Goal: Transaction & Acquisition: Purchase product/service

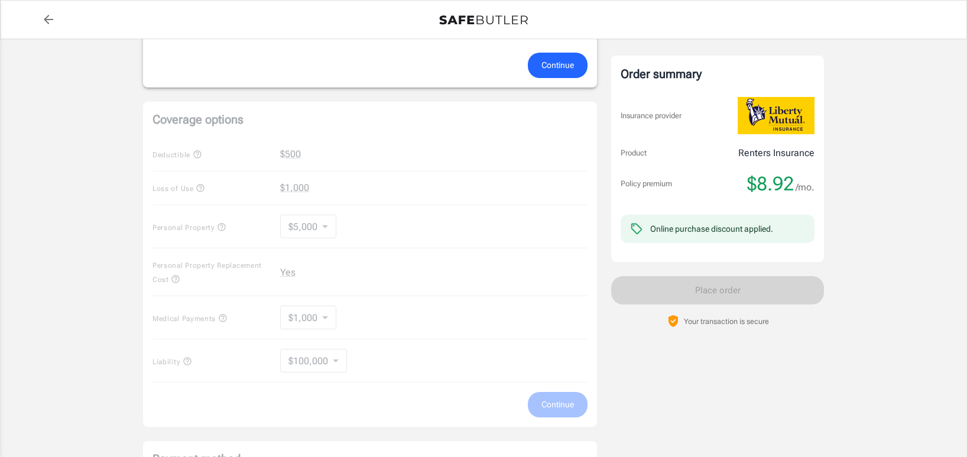
scroll to position [389, 0]
click at [204, 180] on div "Coverage options Deductible $500 Loss of Use $1,000 Personal Property $5,000 50…" at bounding box center [370, 261] width 454 height 325
click at [326, 226] on div "Coverage options Deductible $500 Loss of Use $1,000 Personal Property $5,000 50…" at bounding box center [370, 261] width 454 height 325
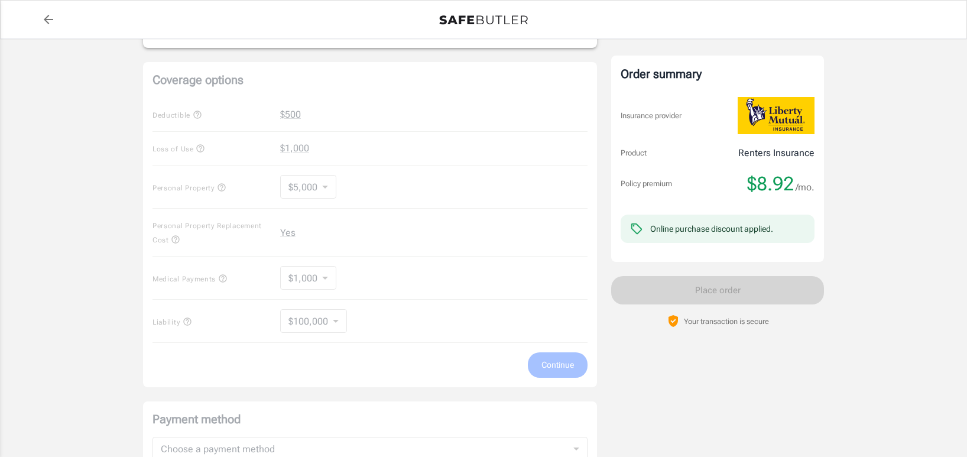
click at [314, 229] on div "Coverage options Deductible $500 Loss of Use $1,000 Personal Property $5,000 50…" at bounding box center [370, 224] width 454 height 325
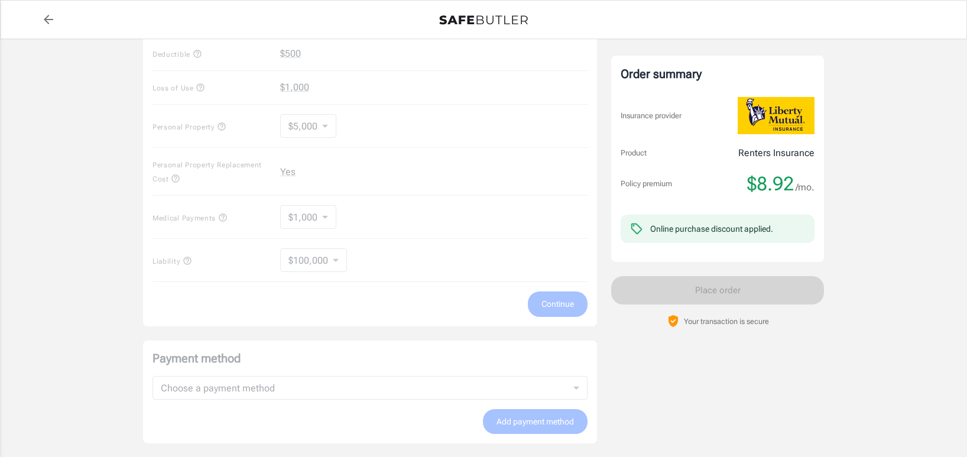
scroll to position [492, 0]
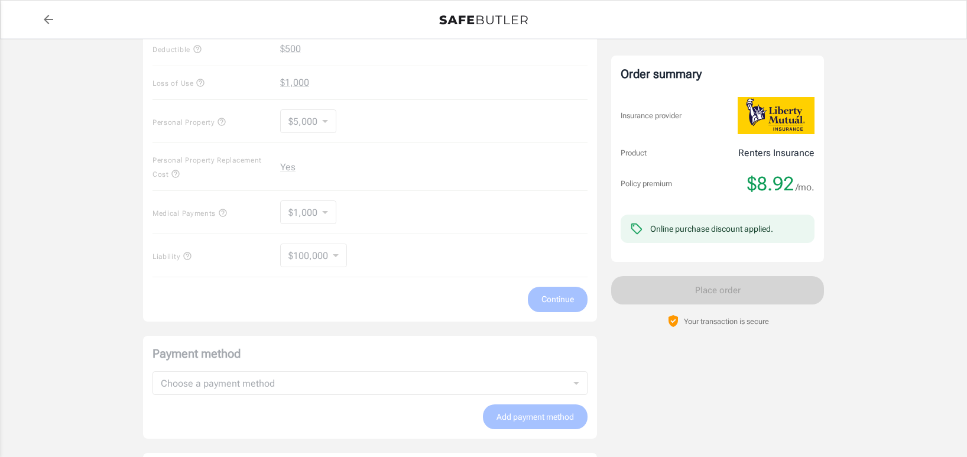
click at [316, 223] on div "Coverage options Deductible $500 Loss of Use $1,000 Personal Property $5,000 50…" at bounding box center [370, 158] width 454 height 325
click at [316, 247] on div "Coverage options Deductible $500 Loss of Use $1,000 Personal Property $5,000 50…" at bounding box center [370, 158] width 454 height 325
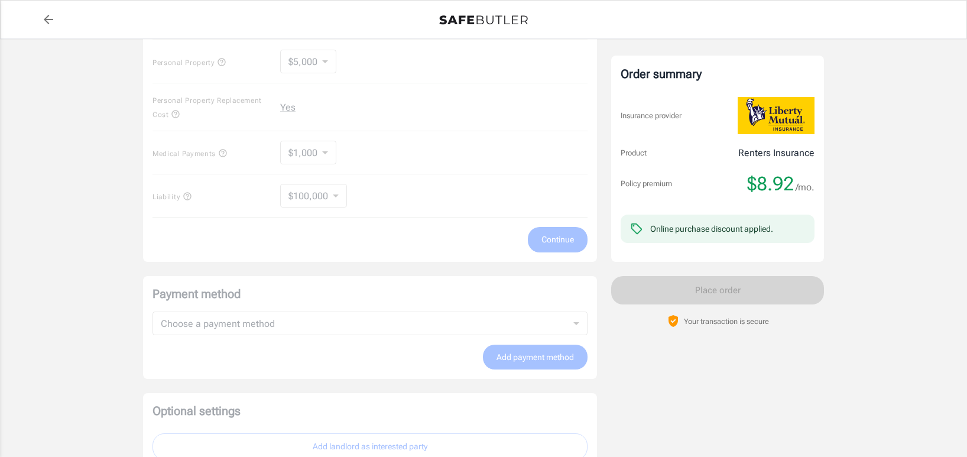
scroll to position [610, 0]
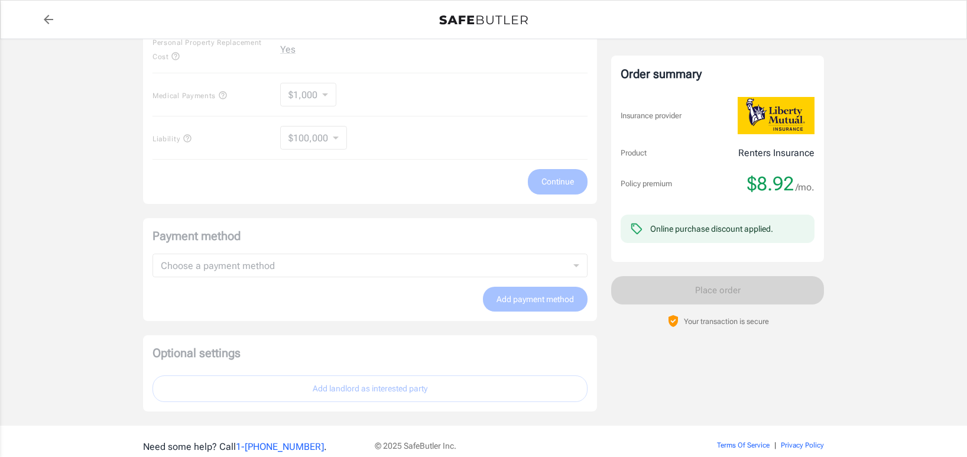
click at [310, 260] on div "Payment method Choose a payment method ​ Choose a payment method Add payment me…" at bounding box center [370, 269] width 454 height 103
click at [311, 261] on div "Payment method Choose a payment method ​ Choose a payment method Add payment me…" at bounding box center [370, 269] width 454 height 103
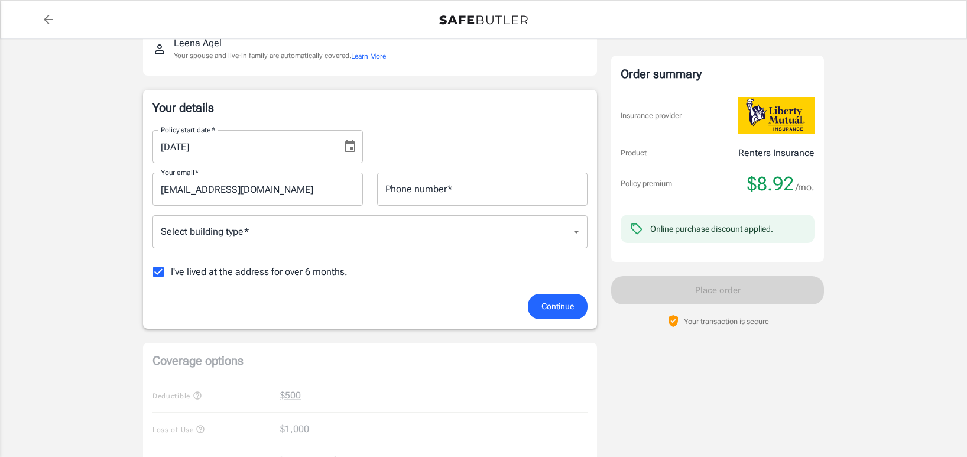
scroll to position [138, 0]
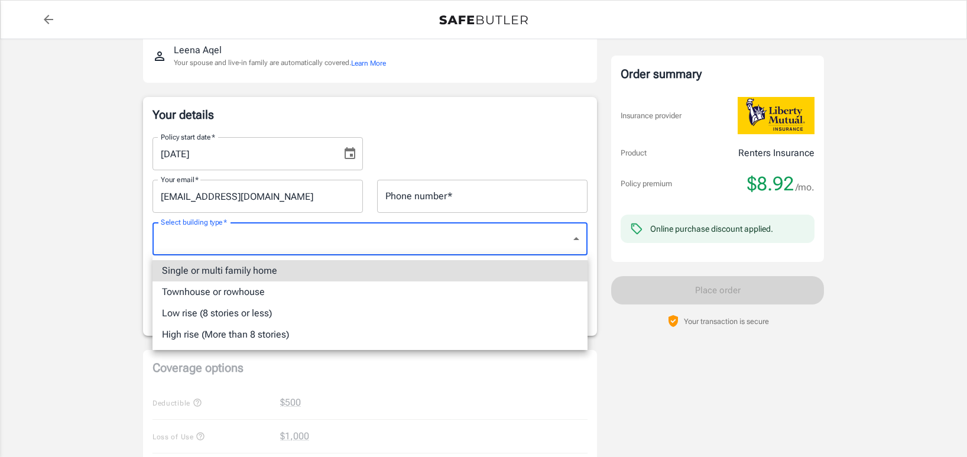
click at [347, 245] on body "Policy premium $ 8.92 /mo Liberty Mutual Renters Insurance 310 8TH ST SE 202 MI…" at bounding box center [483, 421] width 967 height 1118
click at [326, 318] on li "Low rise (8 stories or less)" at bounding box center [370, 313] width 435 height 21
type input "lowrise"
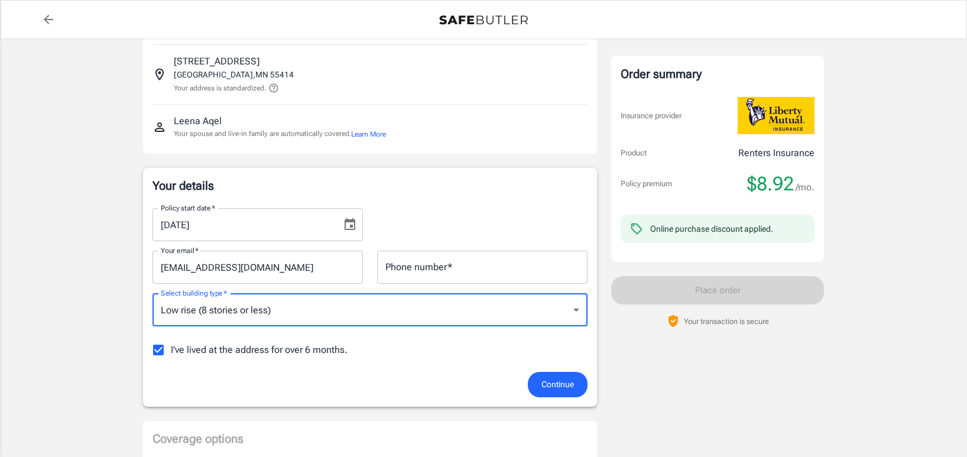
scroll to position [188, 0]
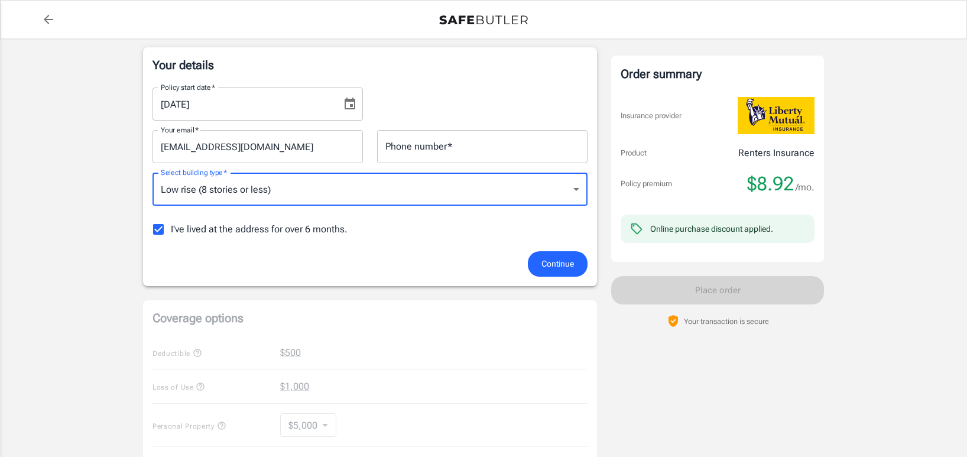
click at [475, 151] on input "Phone number   *" at bounding box center [482, 146] width 210 height 33
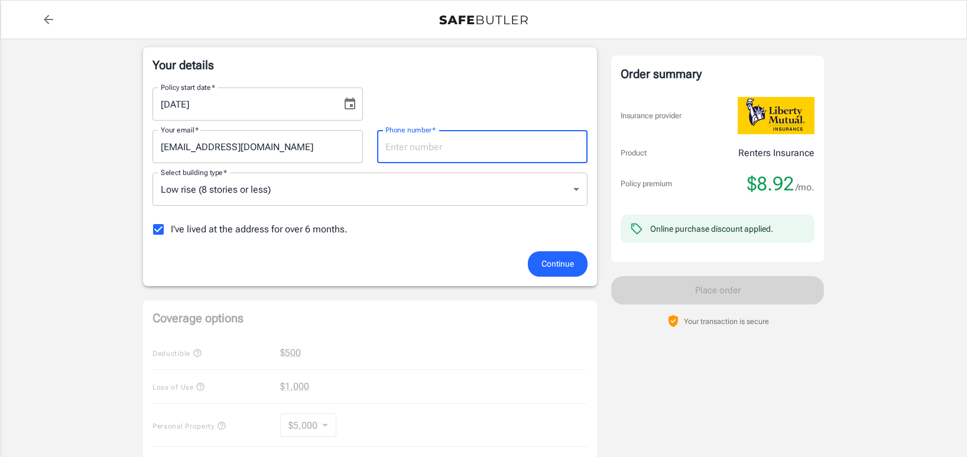
type input "6513679660"
click at [552, 260] on span "Continue" at bounding box center [558, 264] width 33 height 15
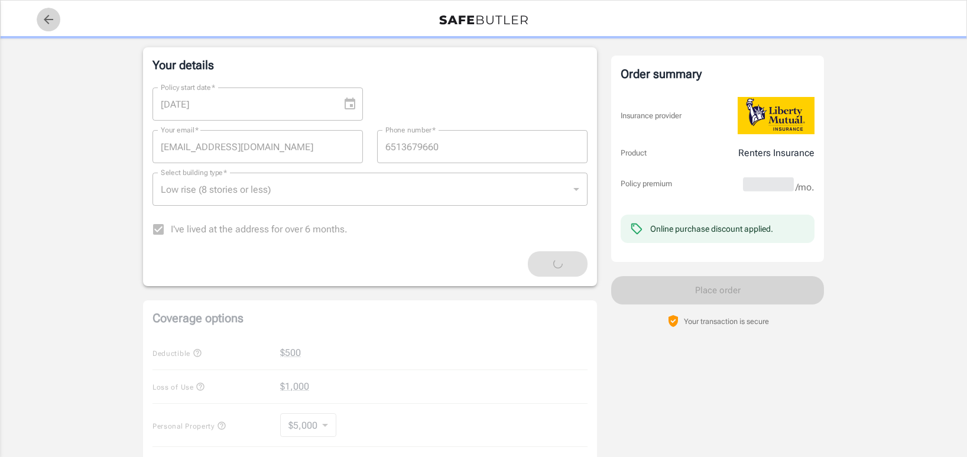
click at [51, 19] on icon "back to quotes" at bounding box center [48, 19] width 9 height 9
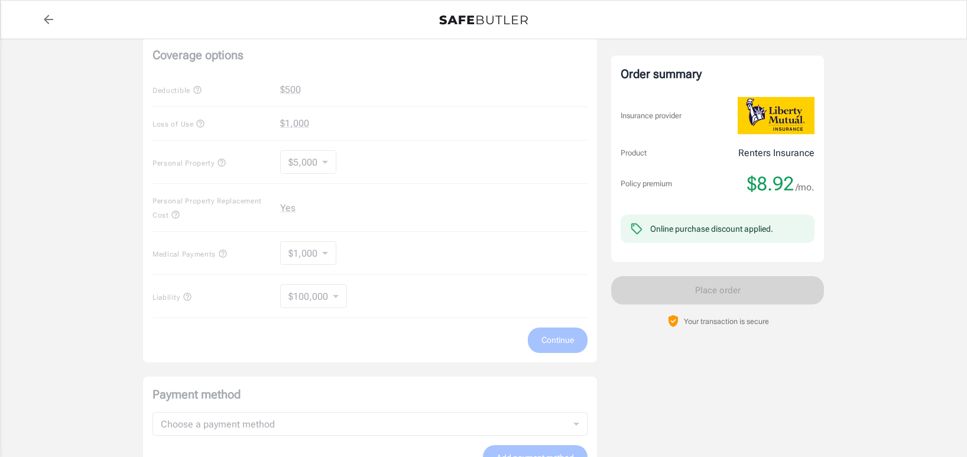
scroll to position [452, 0]
click at [326, 161] on div "Coverage options Deductible $500 Loss of Use $1,000 Personal Property $5,000 50…" at bounding box center [370, 198] width 454 height 325
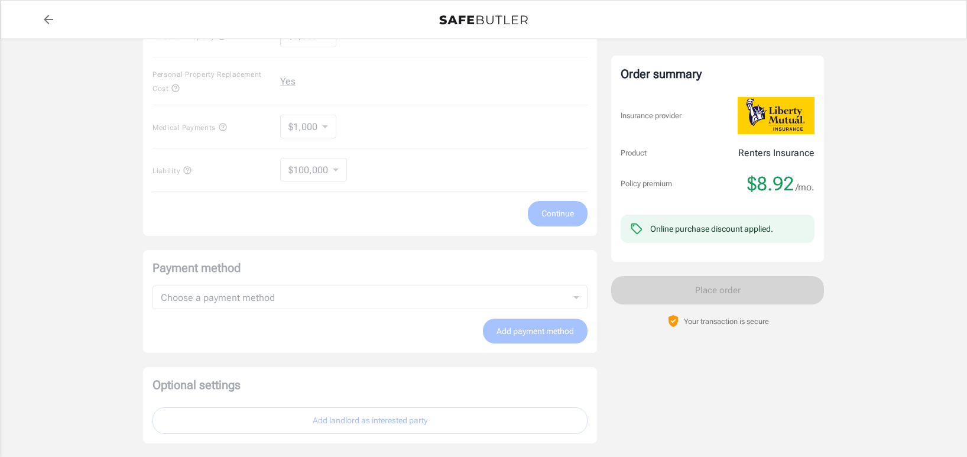
scroll to position [582, 0]
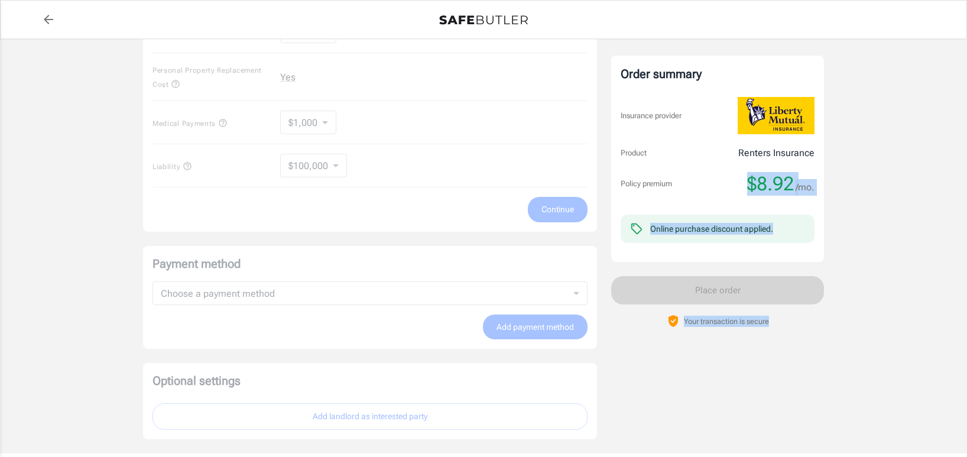
drag, startPoint x: 751, startPoint y: 182, endPoint x: 826, endPoint y: 185, distance: 75.2
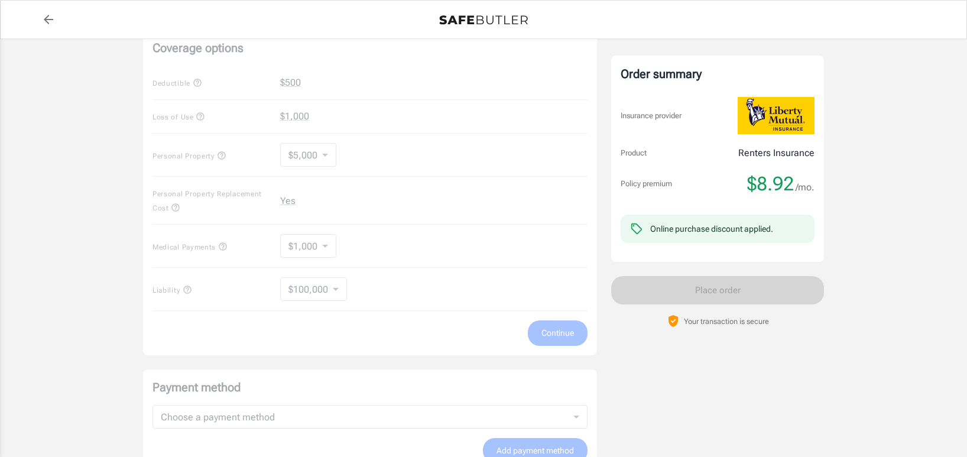
scroll to position [456, 0]
click at [330, 160] on div "Coverage options Deductible $500 Loss of Use $1,000 Personal Property $5,000 50…" at bounding box center [370, 194] width 454 height 325
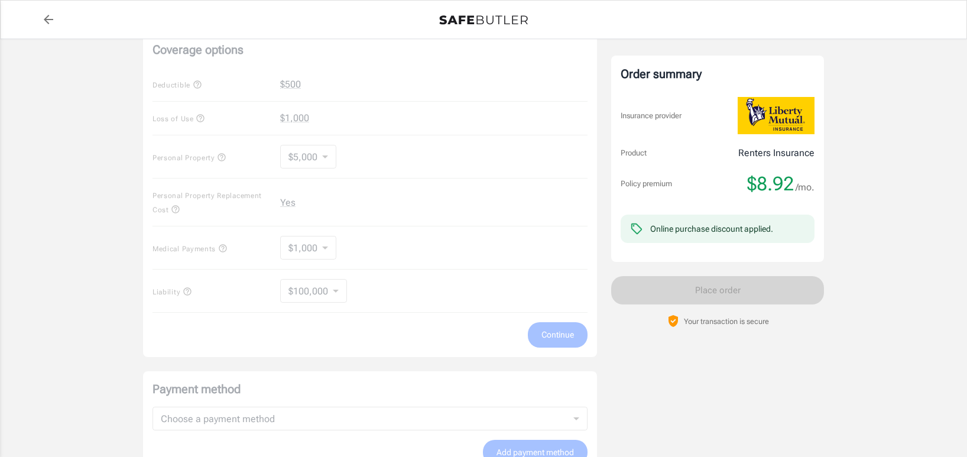
click at [330, 160] on div "Coverage options Deductible $500 Loss of Use $1,000 Personal Property $5,000 50…" at bounding box center [370, 194] width 454 height 325
click at [551, 342] on div "Coverage options Deductible $500 Loss of Use $1,000 Personal Property $5,000 50…" at bounding box center [370, 194] width 454 height 325
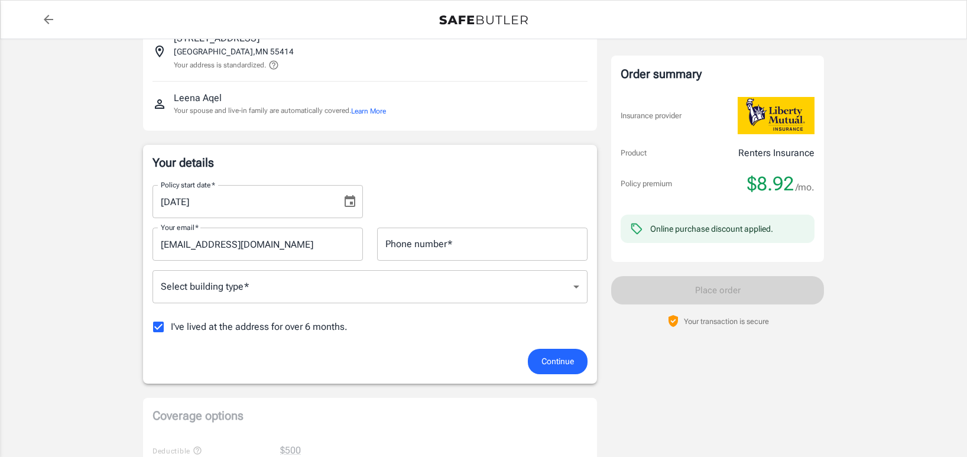
scroll to position [0, 0]
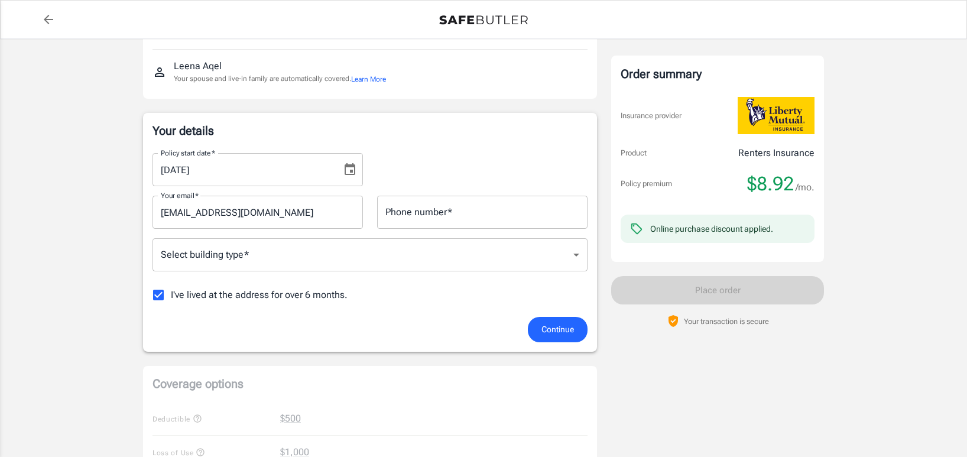
scroll to position [118, 0]
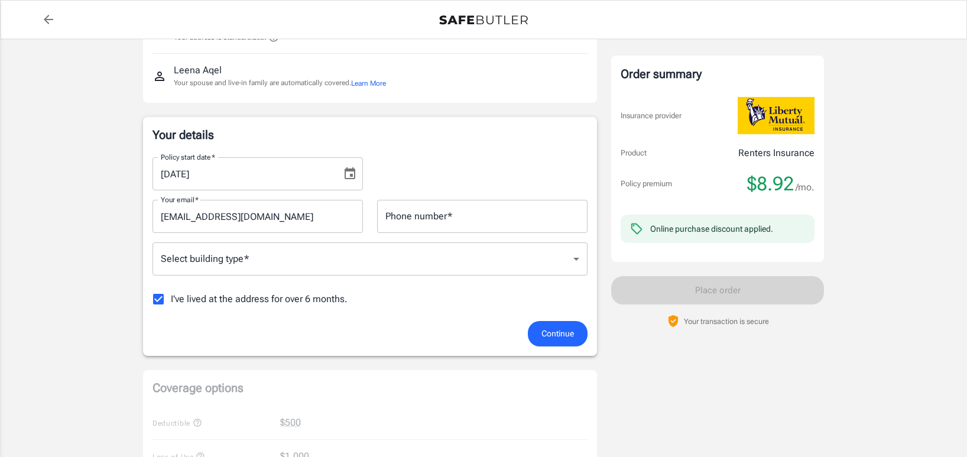
click at [318, 300] on span "I've lived at the address for over 6 months." at bounding box center [259, 299] width 177 height 14
click at [171, 300] on input "I've lived at the address for over 6 months." at bounding box center [158, 299] width 25 height 25
checkbox input "false"
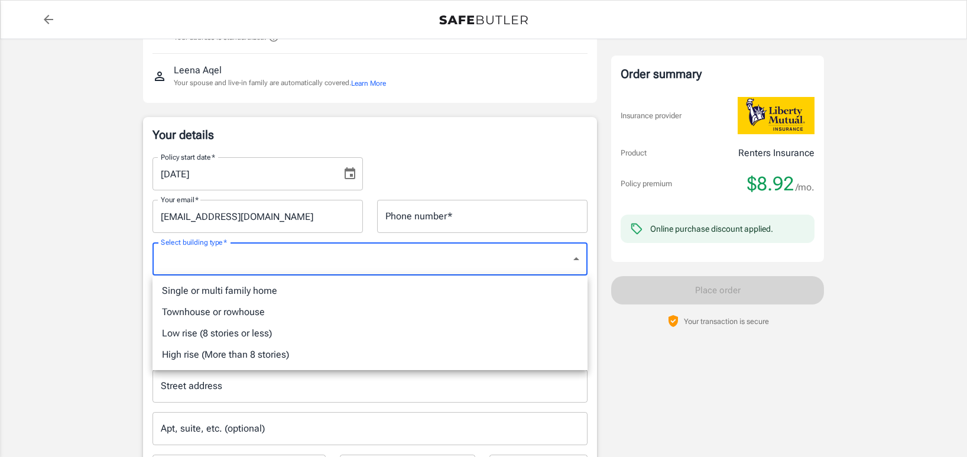
click at [299, 332] on li "Low rise (8 stories or less)" at bounding box center [370, 333] width 435 height 21
type input "lowrise"
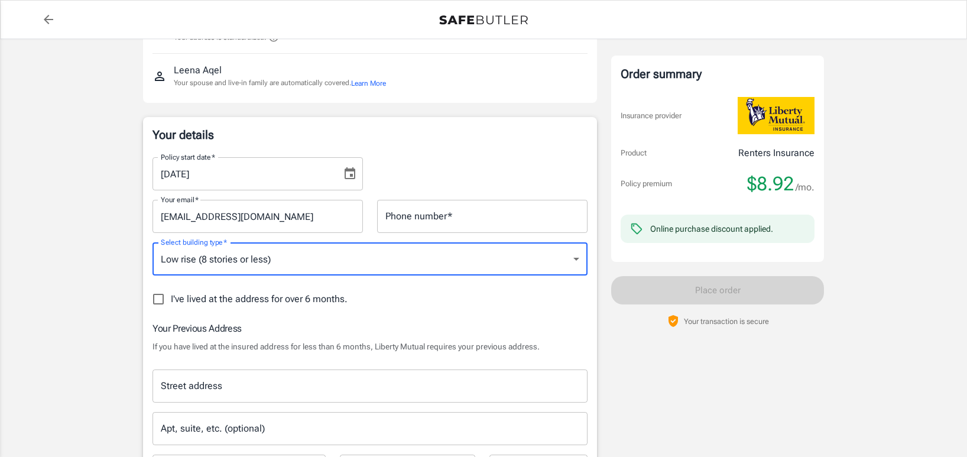
click at [415, 216] on input "Phone number   *" at bounding box center [482, 216] width 210 height 33
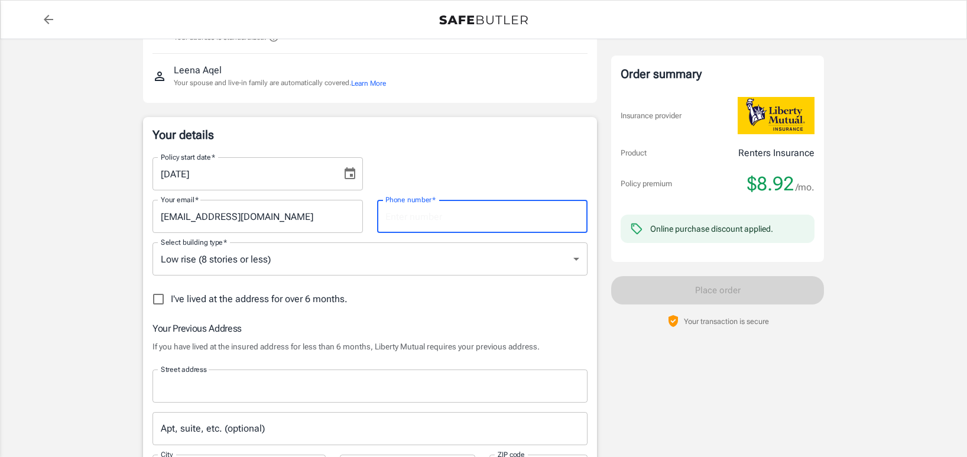
type input "6513679660"
type input "681 Cedar View Court"
type input "Shoreview"
type input "55126"
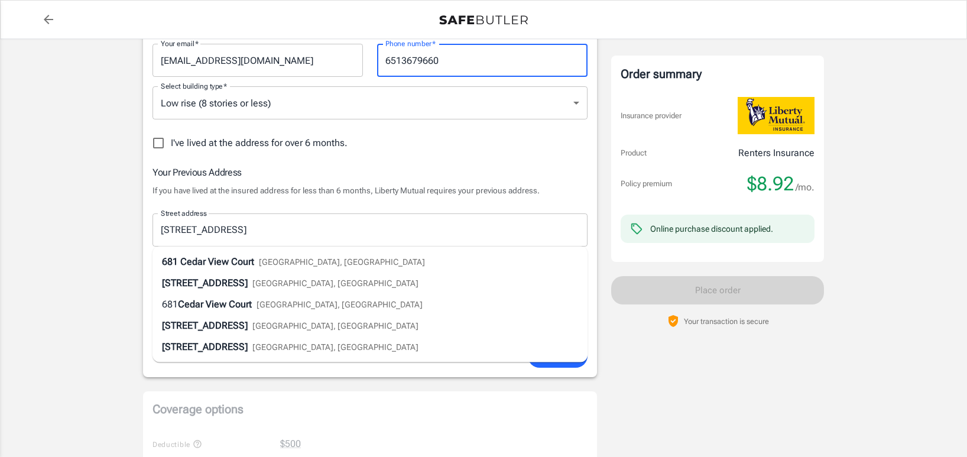
scroll to position [295, 0]
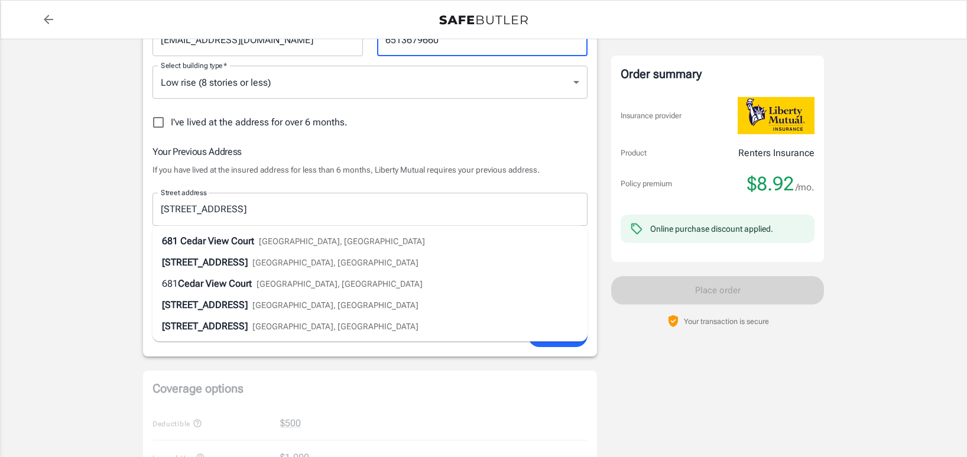
click at [133, 277] on div "Liberty Mutual Renters Insurance 310 8TH ST SE 202 MINNEAPOLIS , MN 55414 Your …" at bounding box center [484, 331] width 710 height 1174
click at [322, 162] on div "Your Previous Address If you have lived at the insured address for less than 6 …" at bounding box center [370, 160] width 435 height 32
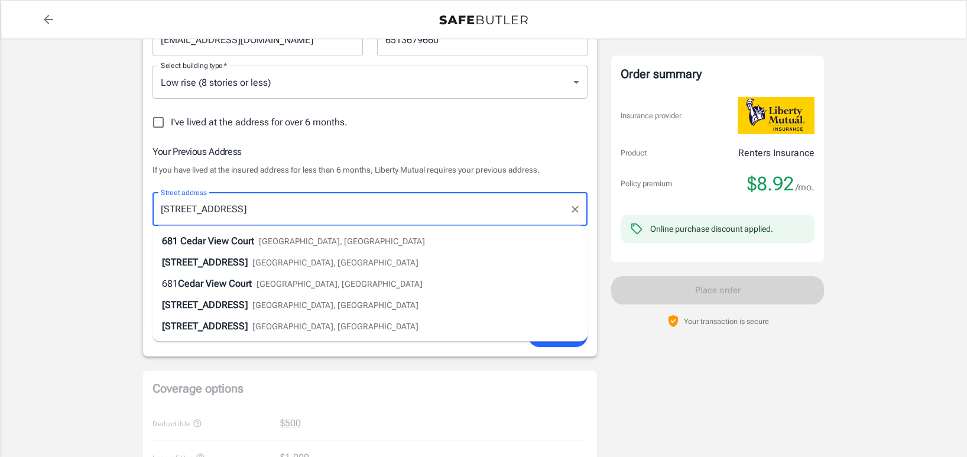
click at [263, 218] on input "681 Cedar View Court" at bounding box center [361, 209] width 407 height 22
type input "4214 Rice Street"
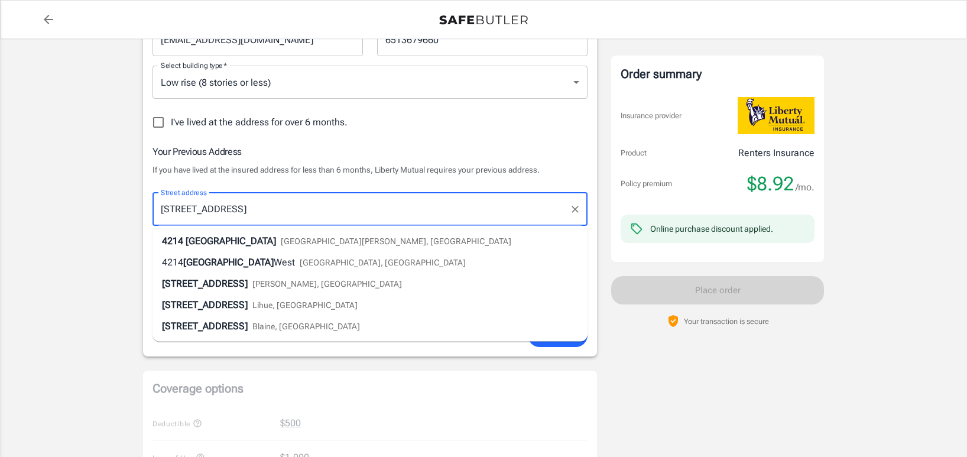
click at [289, 177] on div "Your Previous Address If you have lived at the insured address for less than 6 …" at bounding box center [370, 233] width 435 height 178
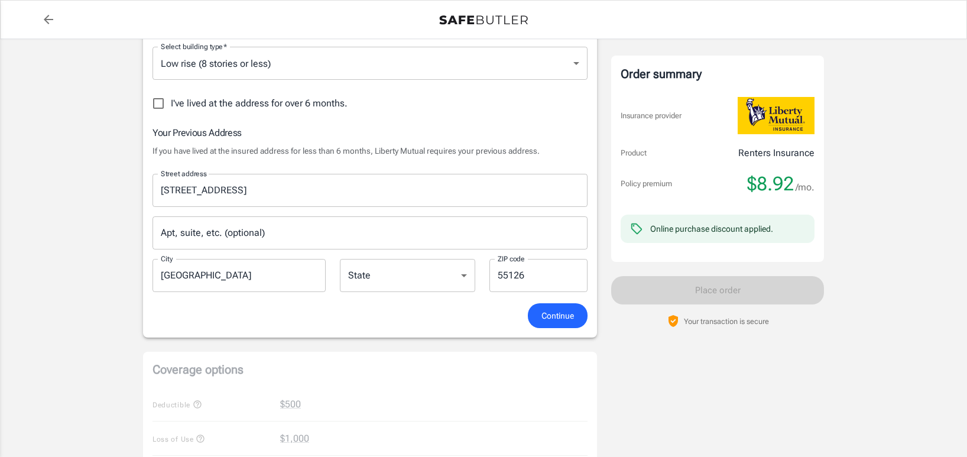
scroll to position [332, 0]
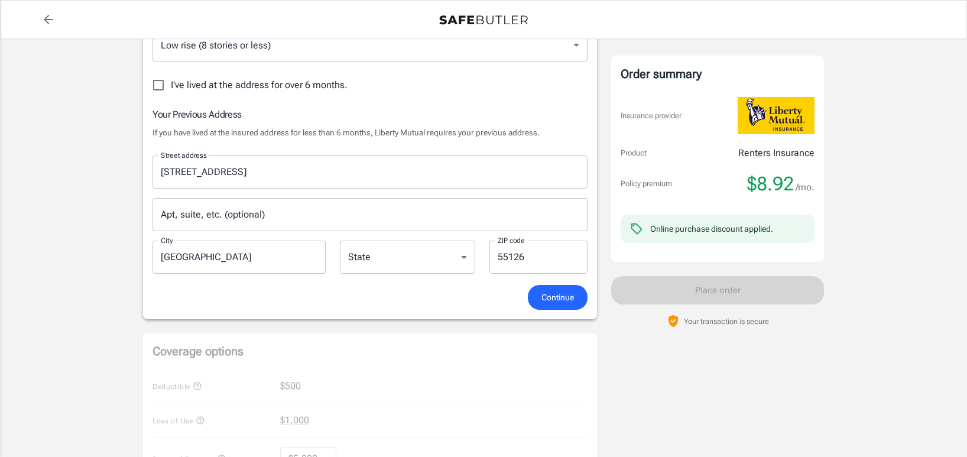
click at [216, 260] on input "Shoreview" at bounding box center [239, 257] width 173 height 33
type input "Vadnais Heights"
click at [393, 262] on select "Alabama Alaska Arizona Arkansas California Colorado Connecticut Delaware Distri…" at bounding box center [407, 257] width 135 height 33
select select "MN"
click at [340, 241] on select "Alabama Alaska Arizona Arkansas California Colorado Connecticut Delaware Distri…" at bounding box center [407, 257] width 135 height 33
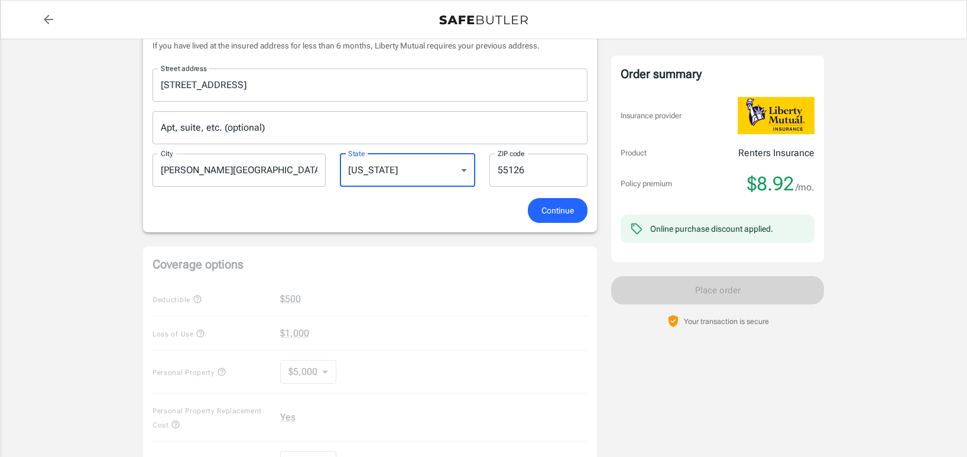
scroll to position [520, 0]
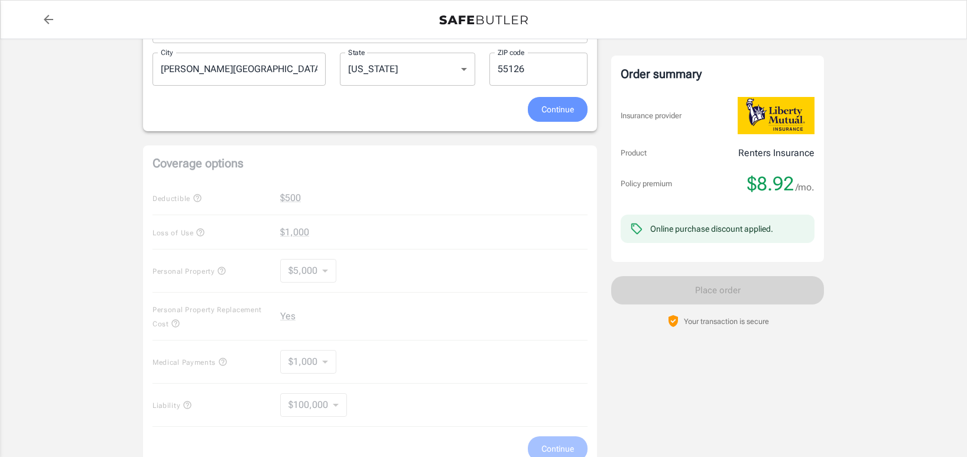
click at [550, 114] on span "Continue" at bounding box center [558, 109] width 33 height 15
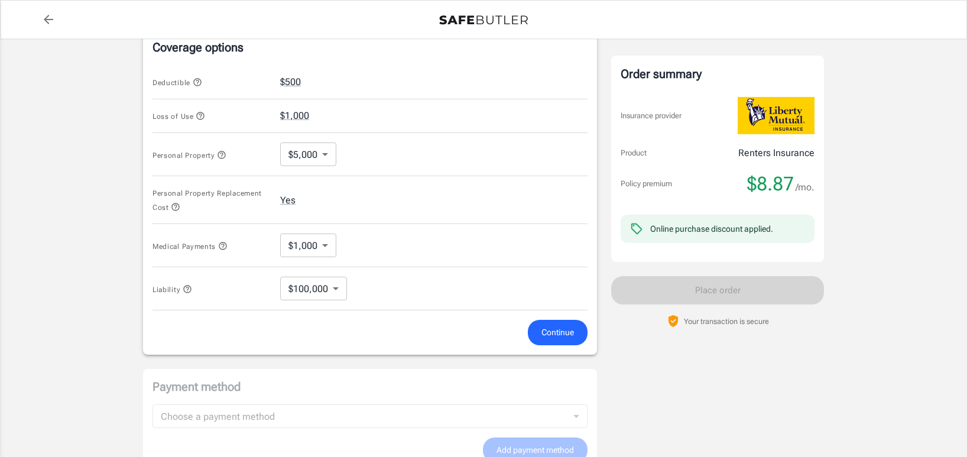
scroll to position [521, 0]
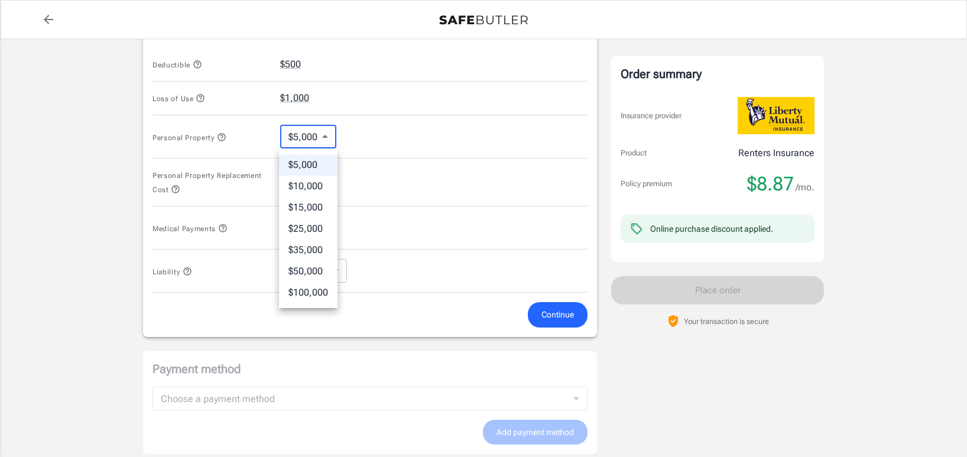
click at [322, 139] on body "Policy premium $ 8.87 /mo Liberty Mutual Renters Insurance 310 8TH ST SE 202 MI…" at bounding box center [483, 60] width 967 height 1162
click at [316, 183] on li "$10,000" at bounding box center [308, 186] width 59 height 21
click at [324, 128] on body "Policy premium $ 8.87 /mo Liberty Mutual Renters Insurance 310 8TH ST SE 202 MI…" at bounding box center [483, 60] width 967 height 1162
click at [314, 208] on li "$15,000" at bounding box center [310, 207] width 61 height 21
click at [322, 134] on body "Policy premium $ 8.87 /mo Liberty Mutual Renters Insurance 310 8TH ST SE 202 MI…" at bounding box center [483, 60] width 967 height 1162
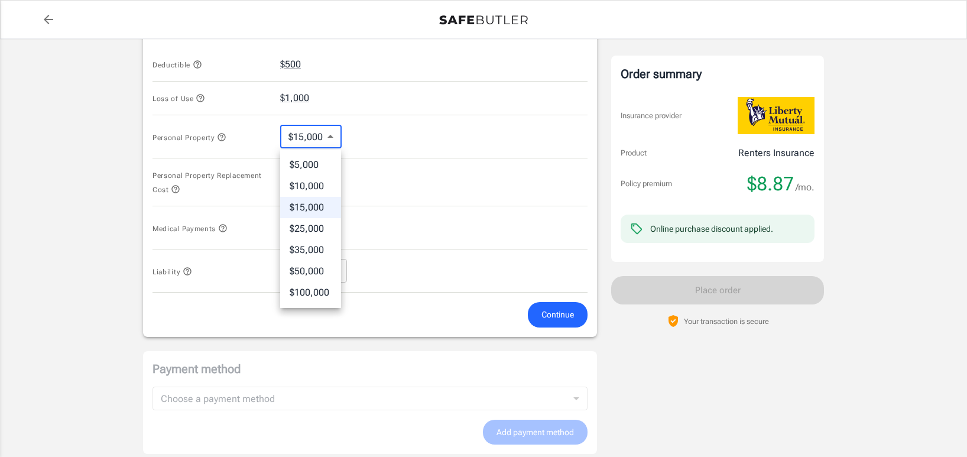
click at [316, 196] on li "$10,000" at bounding box center [310, 186] width 61 height 21
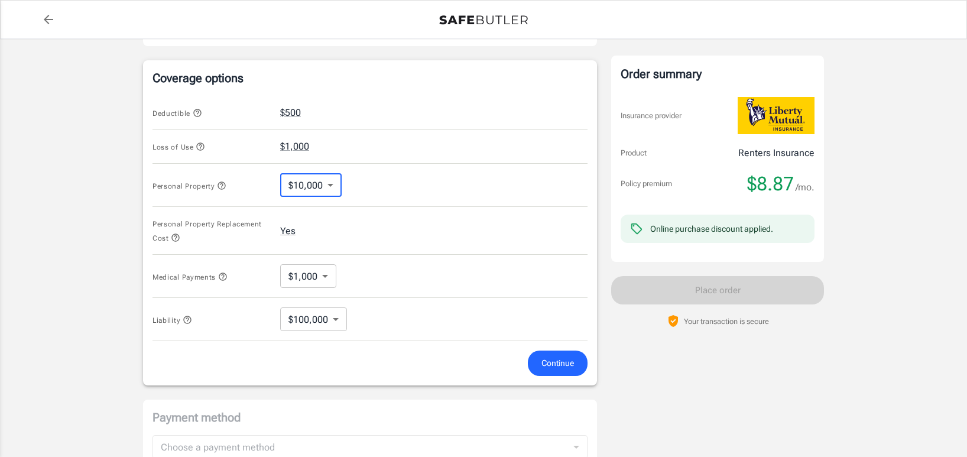
scroll to position [511, 0]
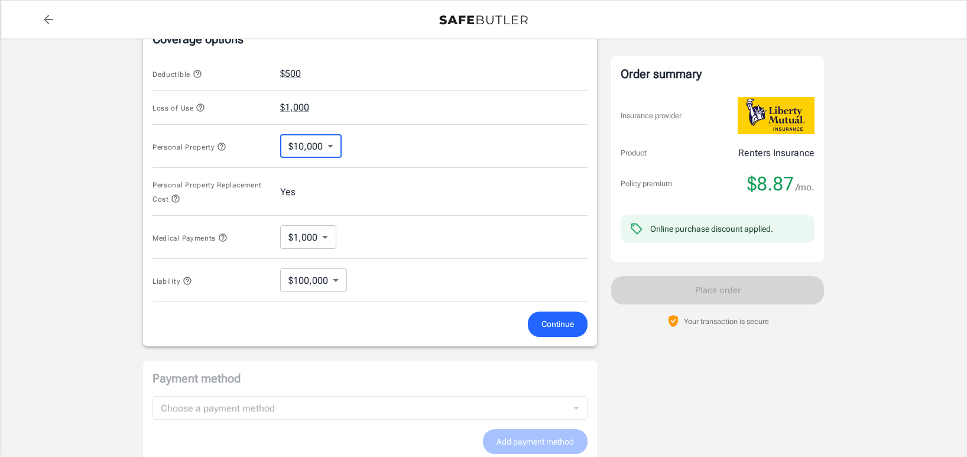
click at [333, 142] on body "Policy premium $ 8.87 /mo Liberty Mutual Renters Insurance 310 8TH ST SE 202 MI…" at bounding box center [483, 70] width 967 height 1162
click at [324, 219] on li "$15,000" at bounding box center [310, 216] width 61 height 21
click at [330, 153] on body "Policy premium $ 8.87 /mo Liberty Mutual Renters Insurance 310 8TH ST SE 202 MI…" at bounding box center [483, 70] width 967 height 1162
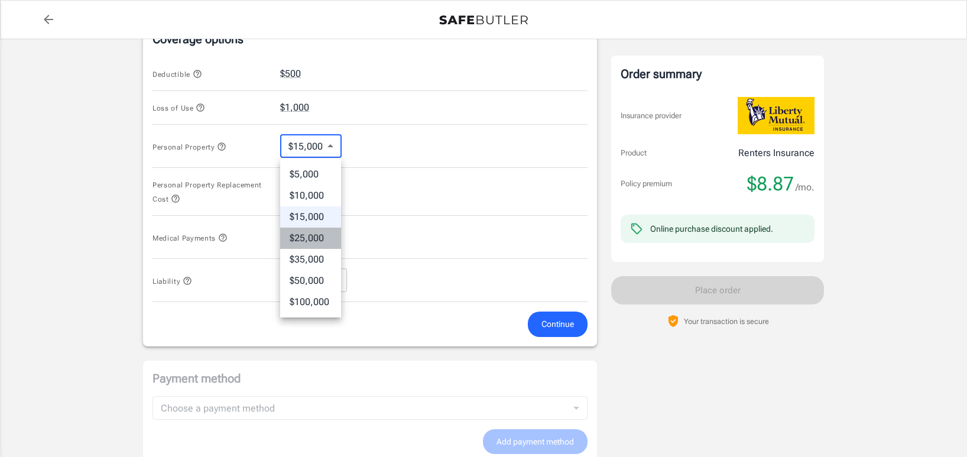
click at [315, 243] on li "$25,000" at bounding box center [310, 238] width 61 height 21
click at [325, 157] on body "Policy premium $ 8.87 /mo Liberty Mutual Renters Insurance 310 8TH ST SE 202 MI…" at bounding box center [483, 70] width 967 height 1162
click at [312, 263] on li "$35,000" at bounding box center [310, 259] width 61 height 21
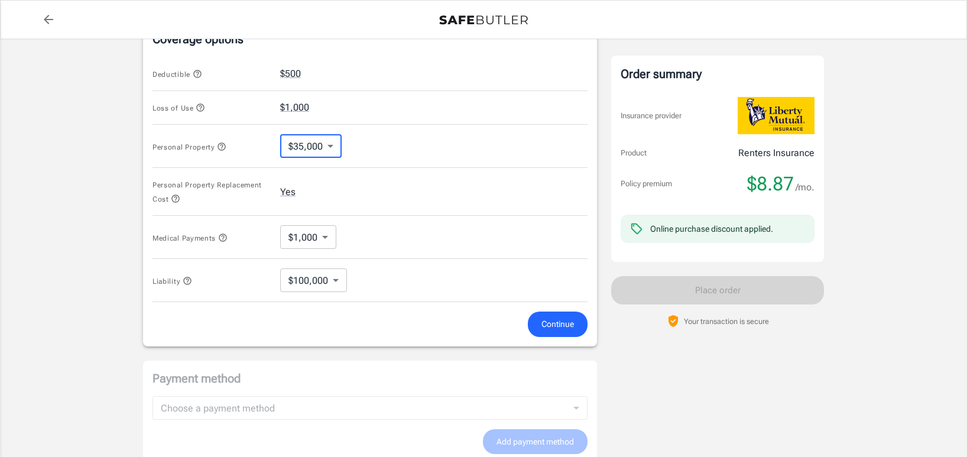
click at [323, 148] on body "Policy premium $ 8.87 /mo Liberty Mutual Renters Insurance 310 8TH ST SE 202 MI…" at bounding box center [483, 70] width 967 height 1162
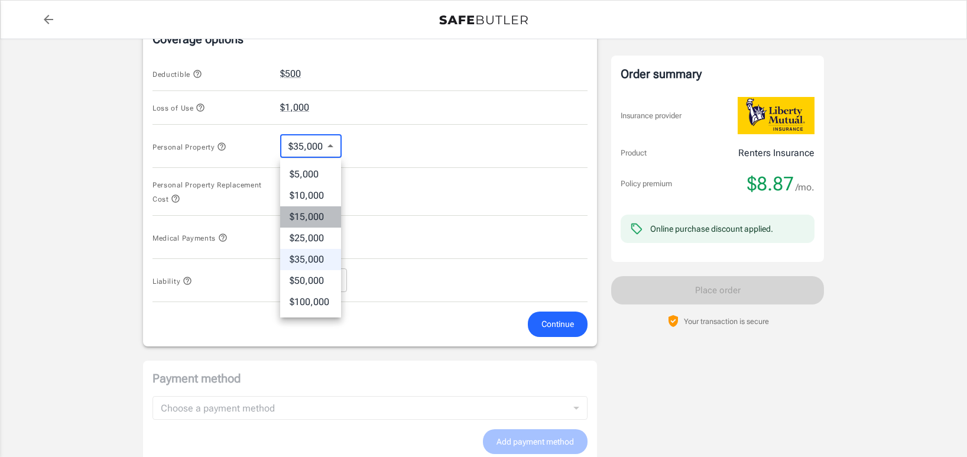
click at [305, 218] on li "$15,000" at bounding box center [310, 216] width 61 height 21
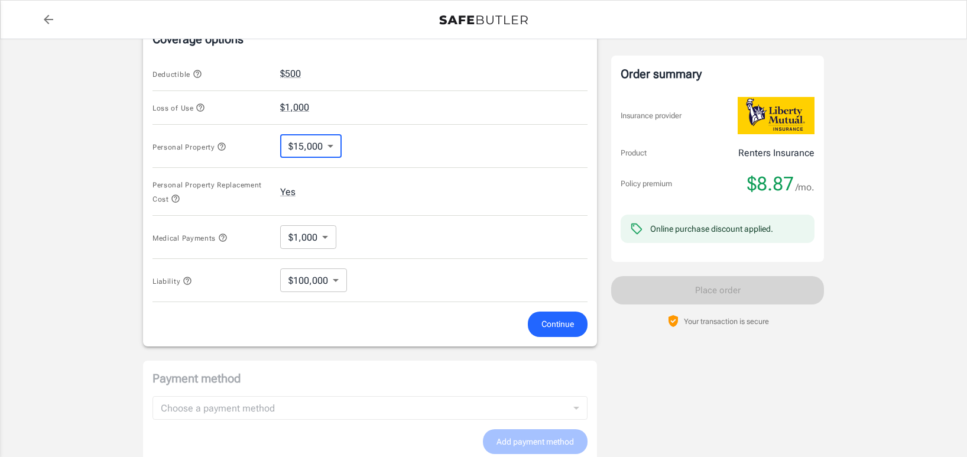
click at [319, 148] on body "Policy premium $ 8.87 /mo Liberty Mutual Renters Insurance 310 8TH ST SE 202 MI…" at bounding box center [483, 70] width 967 height 1162
click at [315, 200] on li "$10,000" at bounding box center [310, 195] width 61 height 21
type input "10000"
click at [317, 143] on body "Policy premium $ 8.87 /mo Liberty Mutual Renters Insurance 310 8TH ST SE 202 MI…" at bounding box center [483, 70] width 967 height 1162
click at [397, 196] on div at bounding box center [483, 228] width 967 height 457
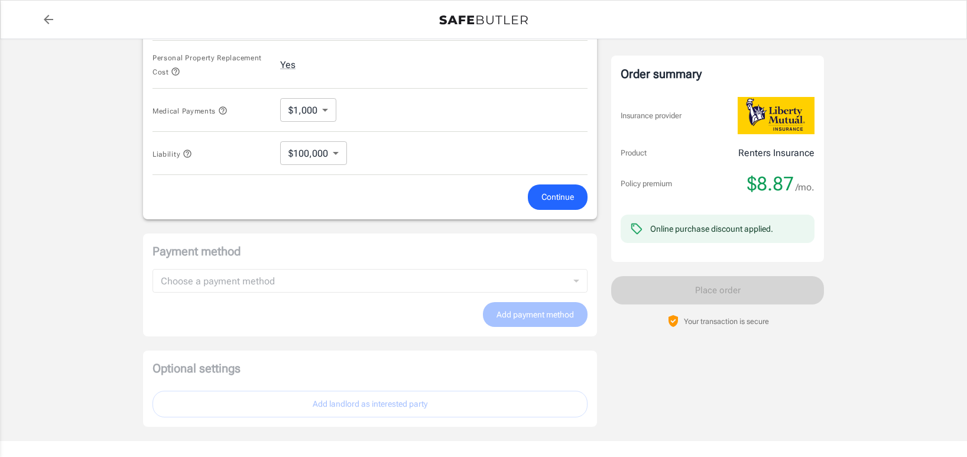
scroll to position [639, 0]
click at [549, 193] on span "Continue" at bounding box center [558, 196] width 33 height 15
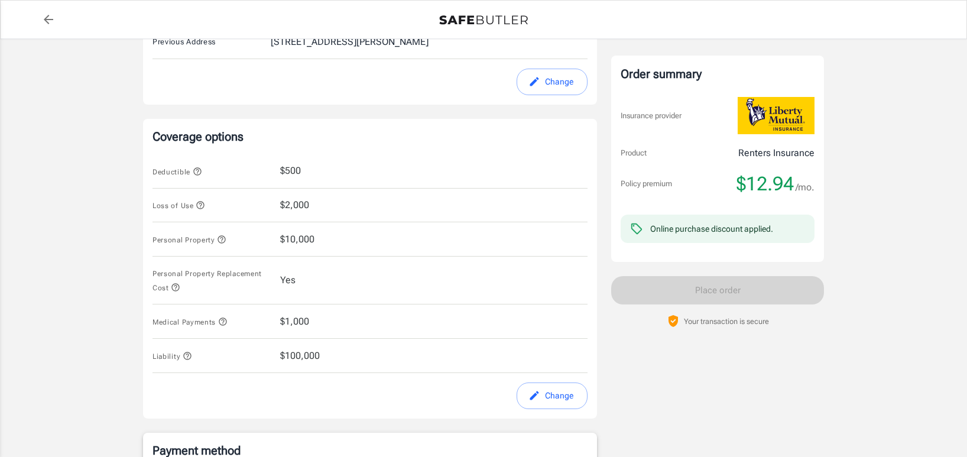
scroll to position [293, 0]
